Goal: Transaction & Acquisition: Purchase product/service

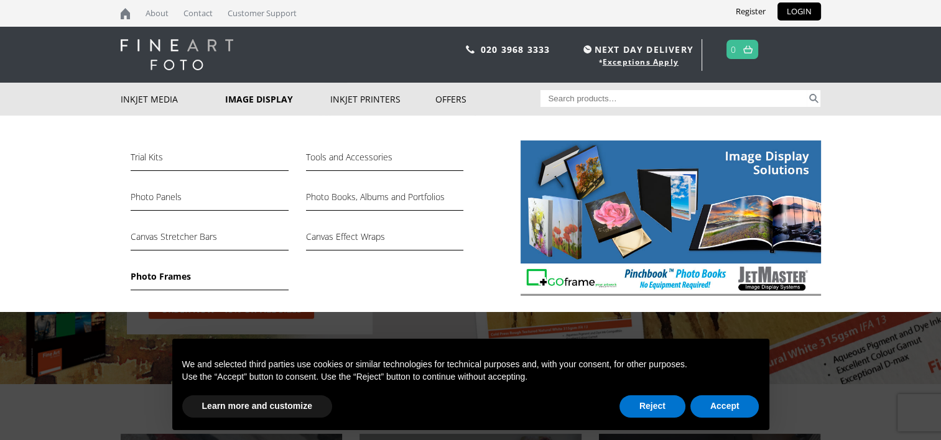
click at [154, 277] on link "Photo Frames" at bounding box center [209, 279] width 157 height 21
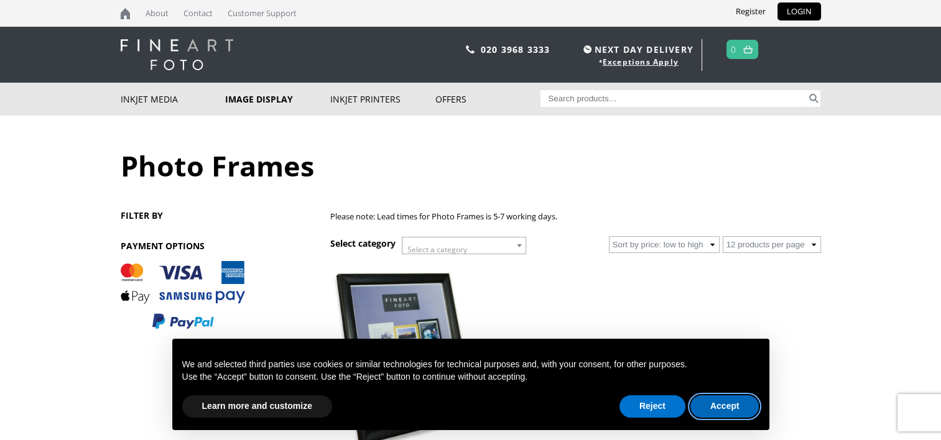
click at [748, 405] on button "Accept" at bounding box center [724, 406] width 69 height 22
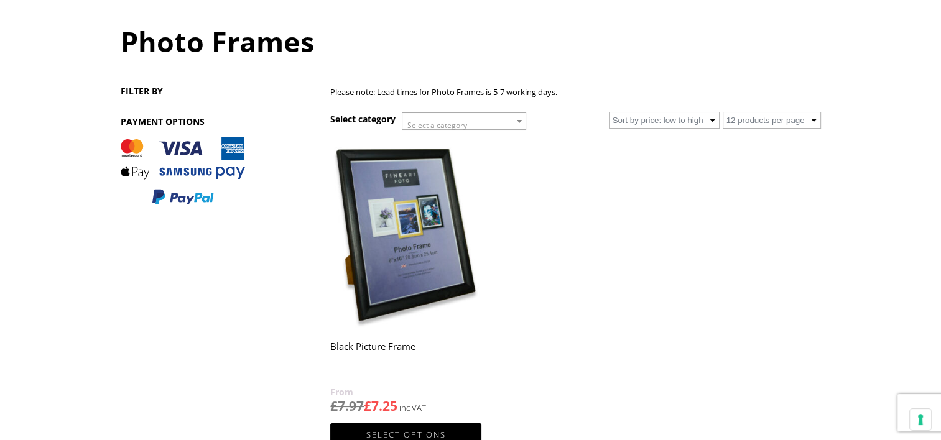
scroll to position [124, 0]
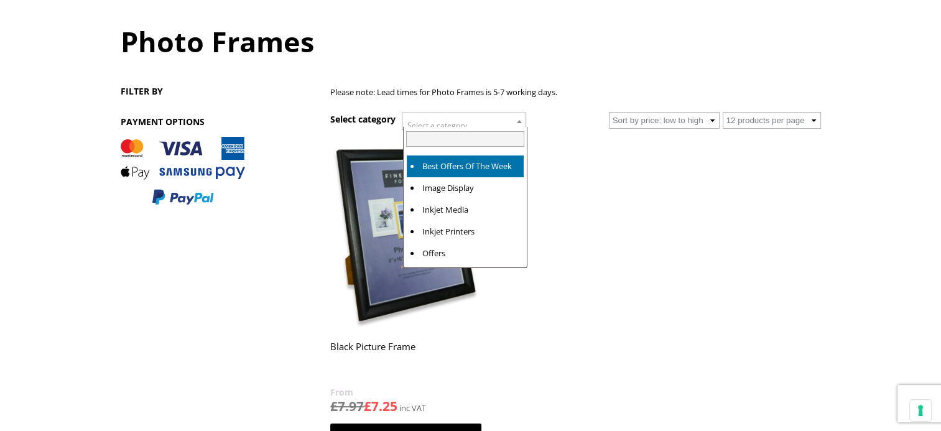
click at [505, 126] on span "Select a category" at bounding box center [463, 125] width 123 height 25
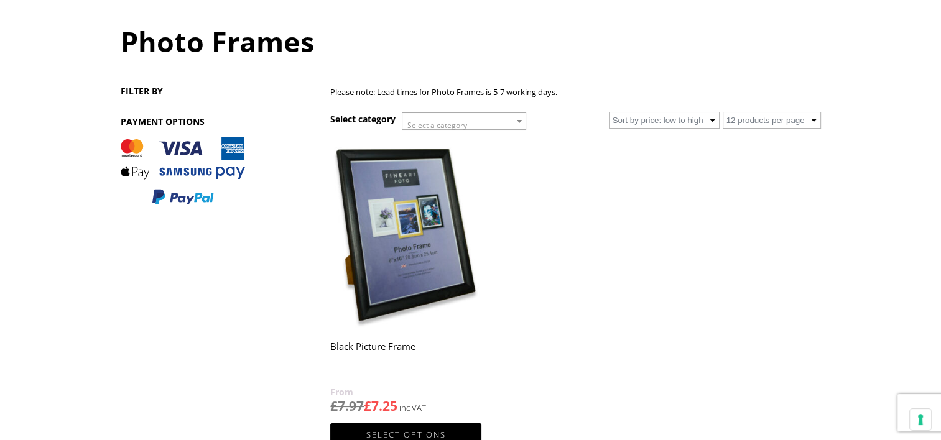
click at [607, 129] on div "Please note: Lead times for Photo Frames is 5-7 working days. Select category S…" at bounding box center [575, 297] width 490 height 425
click at [791, 123] on select "12 products per page 36 products per page 72 products per page" at bounding box center [771, 120] width 98 height 17
click at [789, 122] on select "12 products per page 36 products per page 72 products per page" at bounding box center [771, 120] width 98 height 17
click at [404, 264] on img at bounding box center [405, 233] width 150 height 188
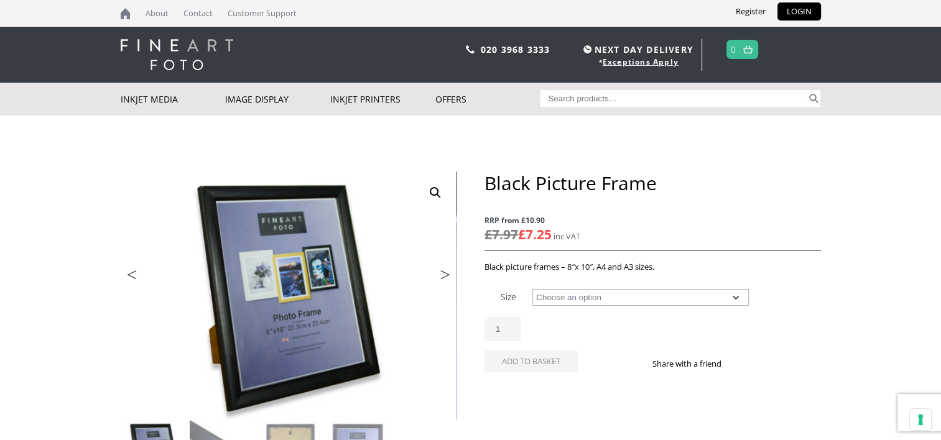
scroll to position [62, 0]
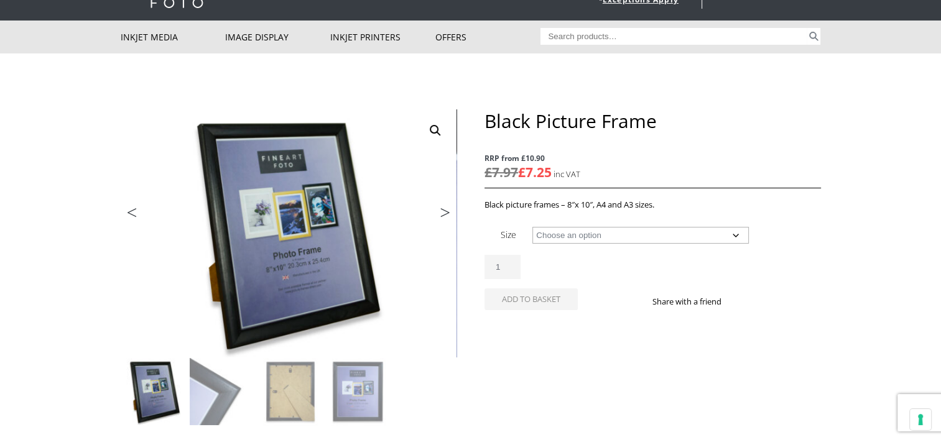
click at [589, 236] on select "Choose an option 8" x 10" Frame A4 Frame A3 Frame" at bounding box center [640, 235] width 216 height 17
select select "a3-frame"
click at [532, 227] on select "Choose an option 8" x 10" Frame A4 Frame A3 Frame" at bounding box center [640, 235] width 216 height 17
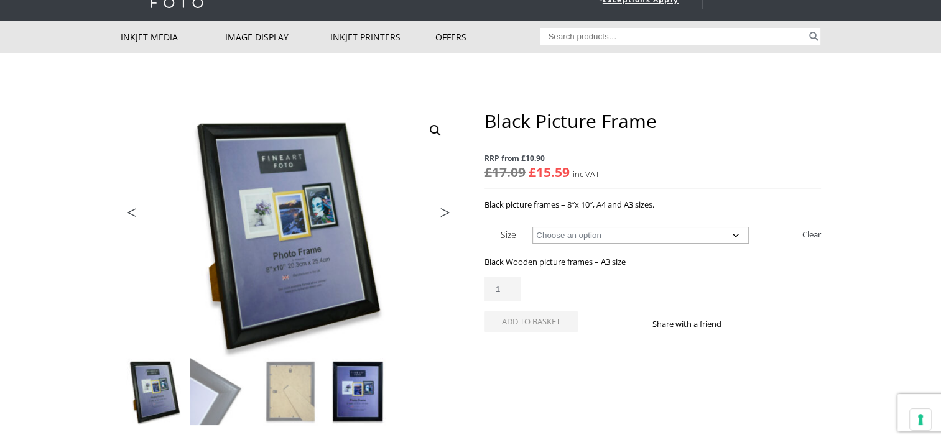
click at [338, 387] on img at bounding box center [359, 391] width 67 height 67
